Goal: Information Seeking & Learning: Learn about a topic

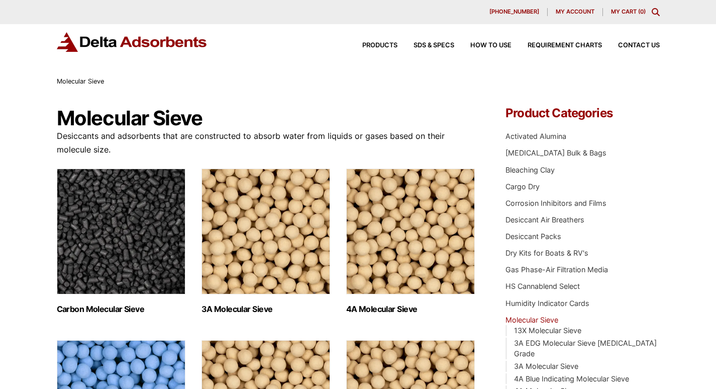
click at [377, 76] on div "Products SDS & SPECS How to Use Requirement Charts Contact Us" at bounding box center [358, 50] width 716 height 52
click at [222, 294] on img "Visit product category 3A Molecular Sieve" at bounding box center [266, 231] width 129 height 126
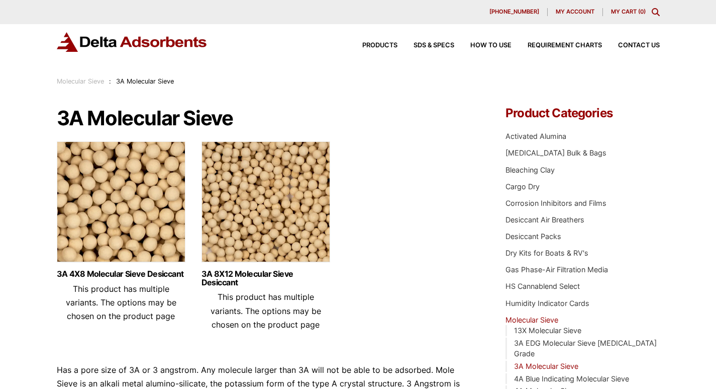
click at [72, 267] on img at bounding box center [121, 204] width 129 height 126
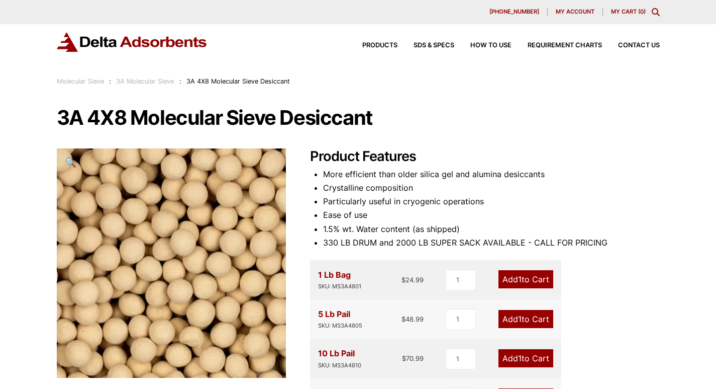
click at [283, 87] on div "Molecular Sieve : 3A Molecular Sieve : 3A 4X8 Molecular Sieve Desiccant" at bounding box center [358, 81] width 603 height 11
click at [459, 49] on div "How to Use" at bounding box center [482, 45] width 57 height 7
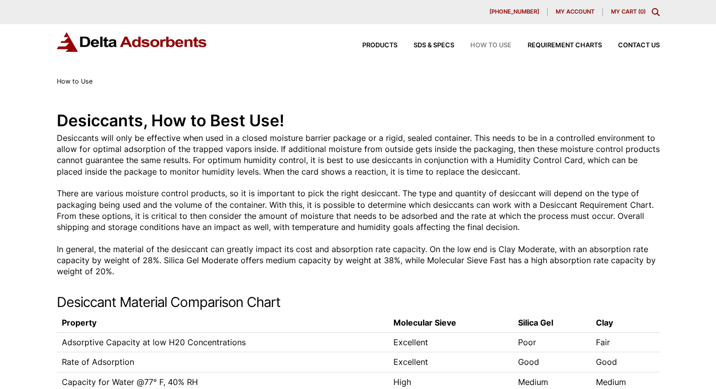
click at [647, 277] on p "In general, the material of the desiccant can greatly impact its cost and absor…" at bounding box center [358, 260] width 603 height 34
click at [403, 49] on div "SDS & SPECS" at bounding box center [426, 45] width 57 height 7
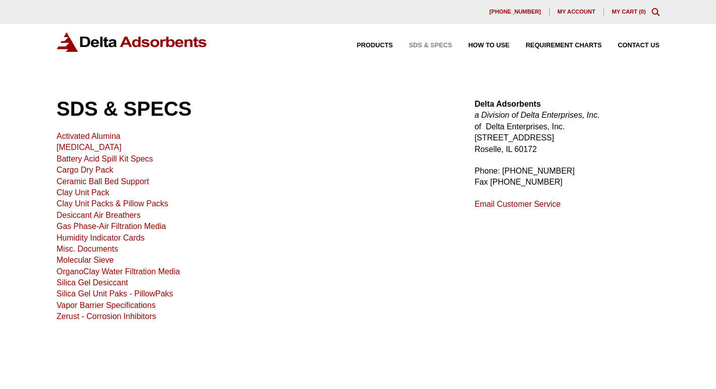
click at [74, 163] on link "Battery Acid Spill Kit Specs" at bounding box center [105, 158] width 97 height 9
